Goal: Navigation & Orientation: Find specific page/section

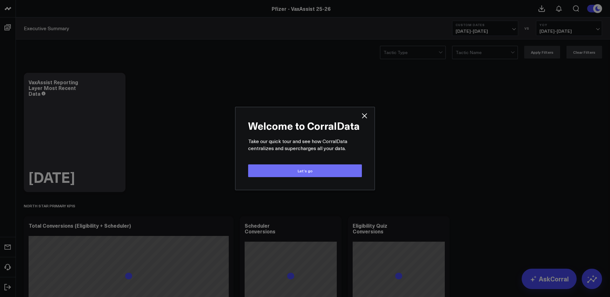
click at [326, 170] on button "Let’s go" at bounding box center [305, 170] width 114 height 13
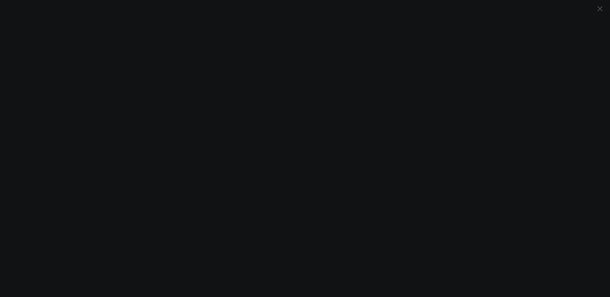
click at [598, 7] on icon "Close" at bounding box center [599, 8] width 5 height 5
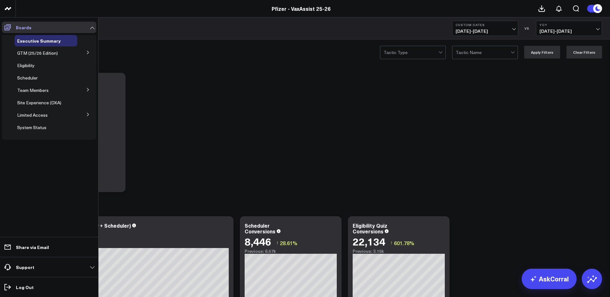
click at [8, 25] on icon at bounding box center [7, 27] width 6 height 6
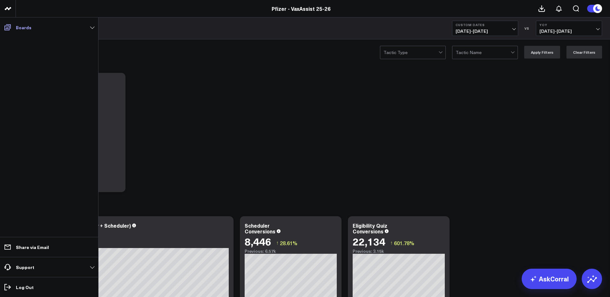
click at [16, 27] on p "Boards" at bounding box center [24, 27] width 16 height 5
